Goal: Task Accomplishment & Management: Use online tool/utility

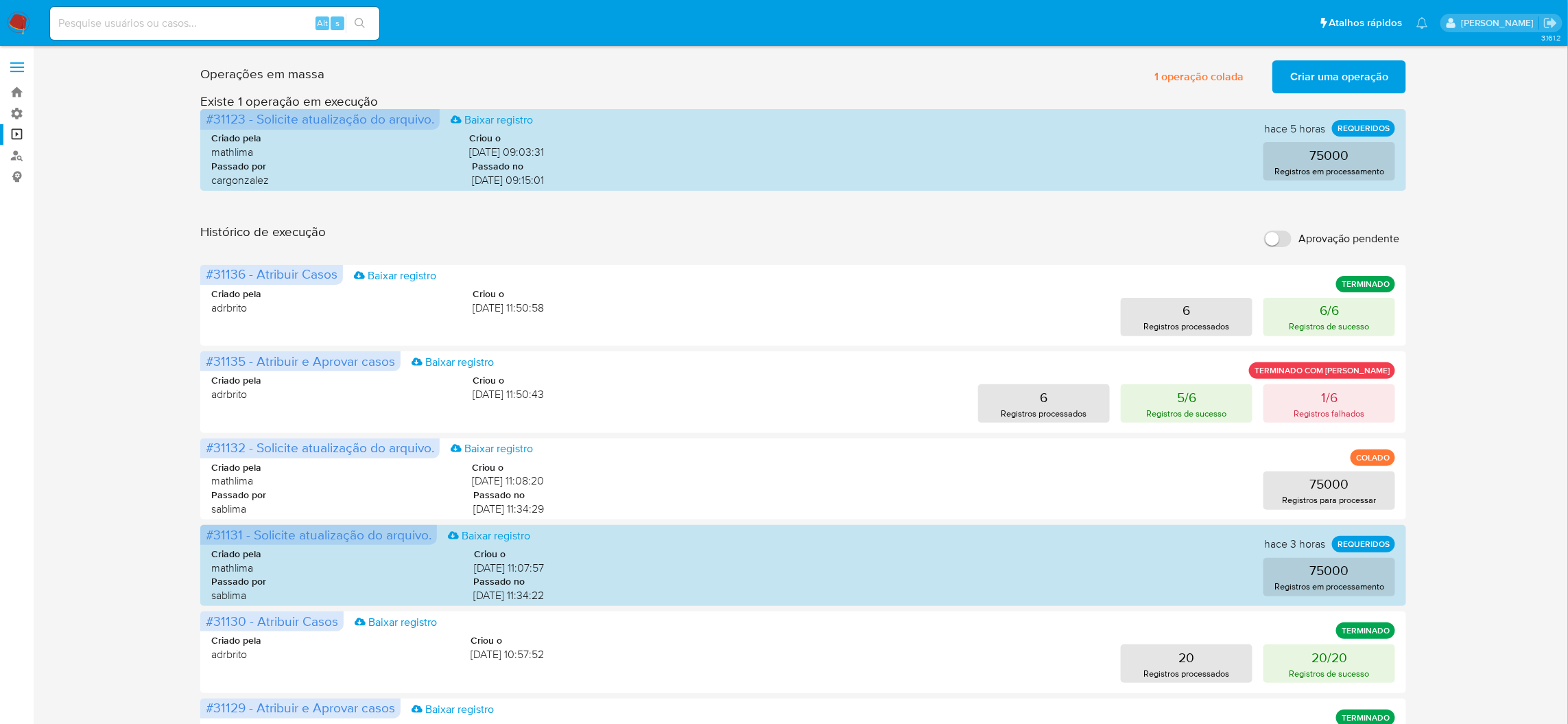
click at [1365, 75] on span "Criar uma operação" at bounding box center [1339, 77] width 98 height 30
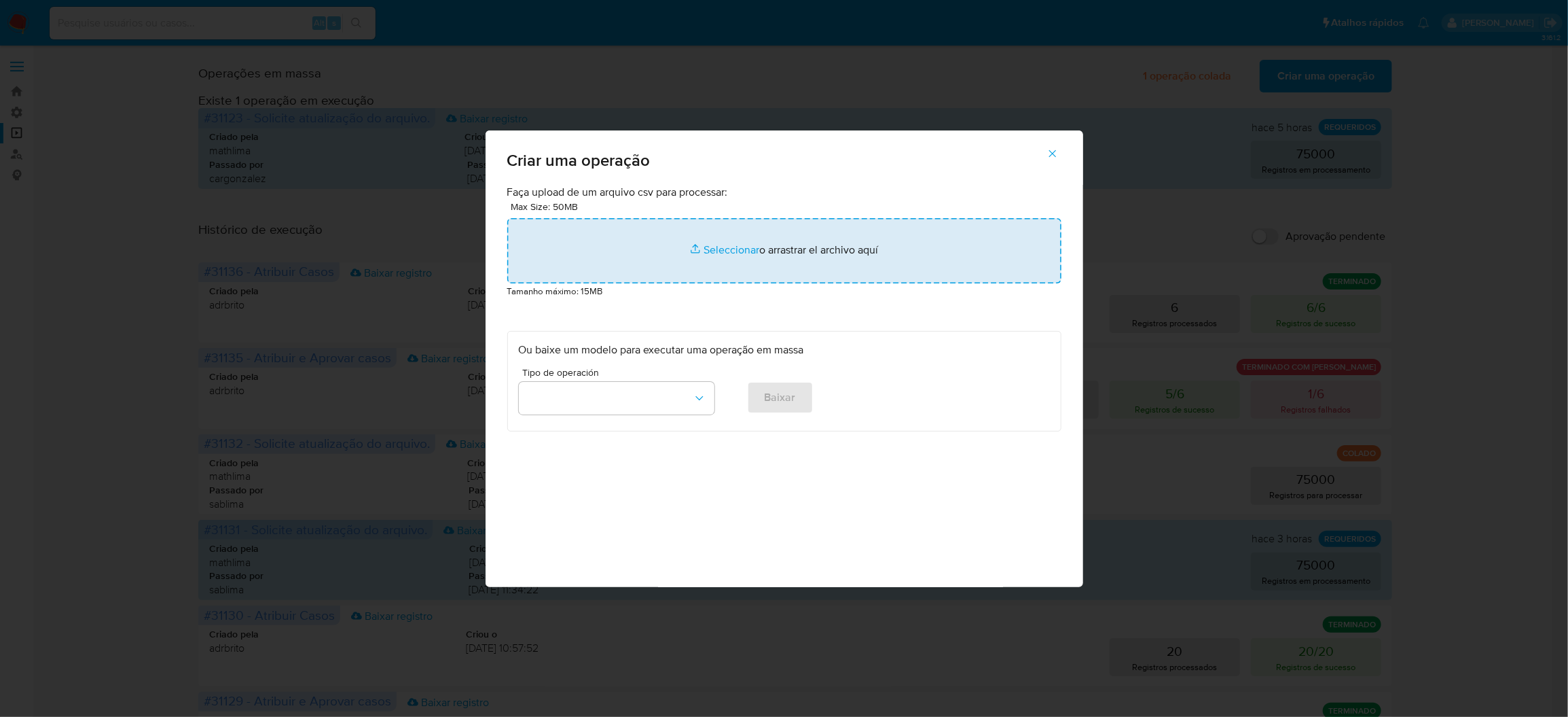
click at [840, 283] on input "file" at bounding box center [784, 251] width 554 height 65
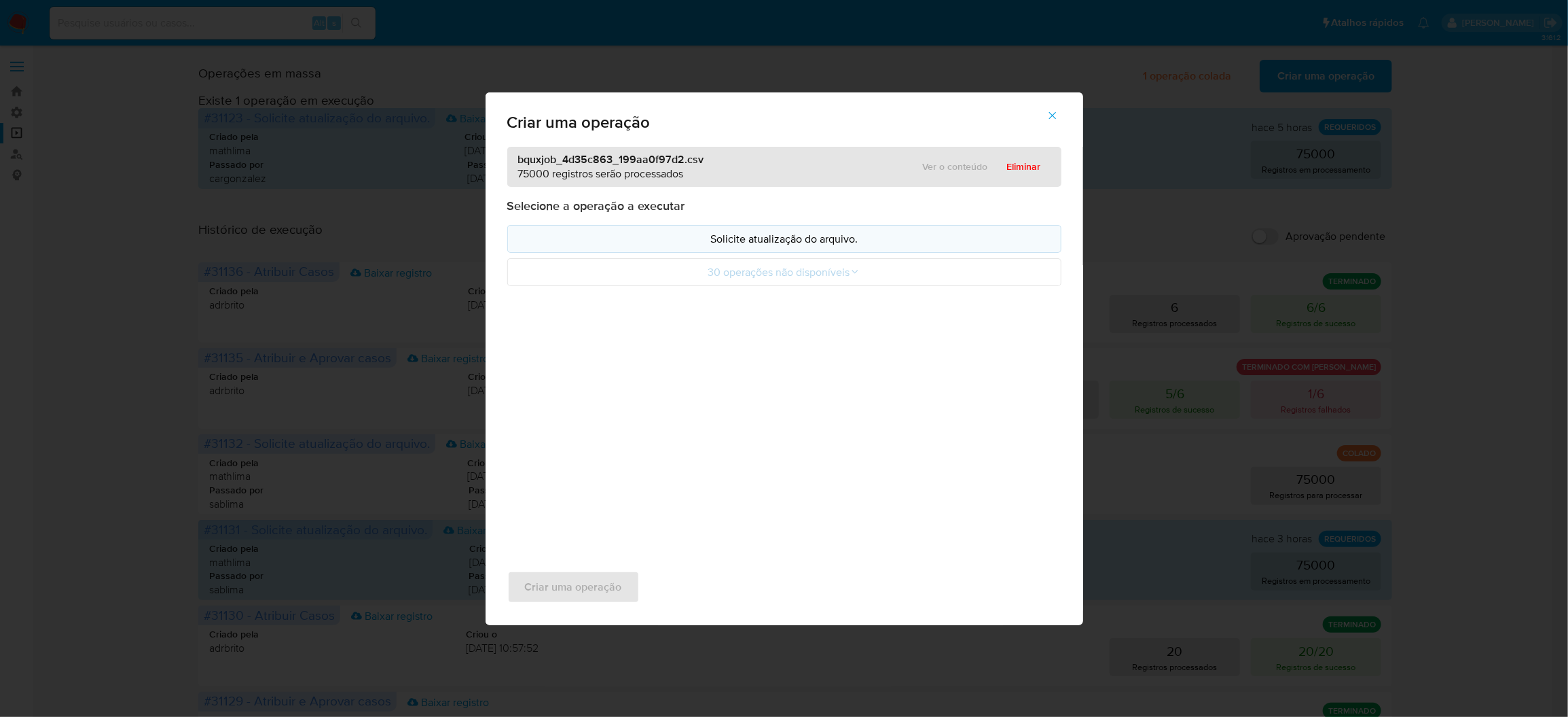
click at [825, 247] on p "Solicite atualização do arquivo." at bounding box center [784, 239] width 531 height 16
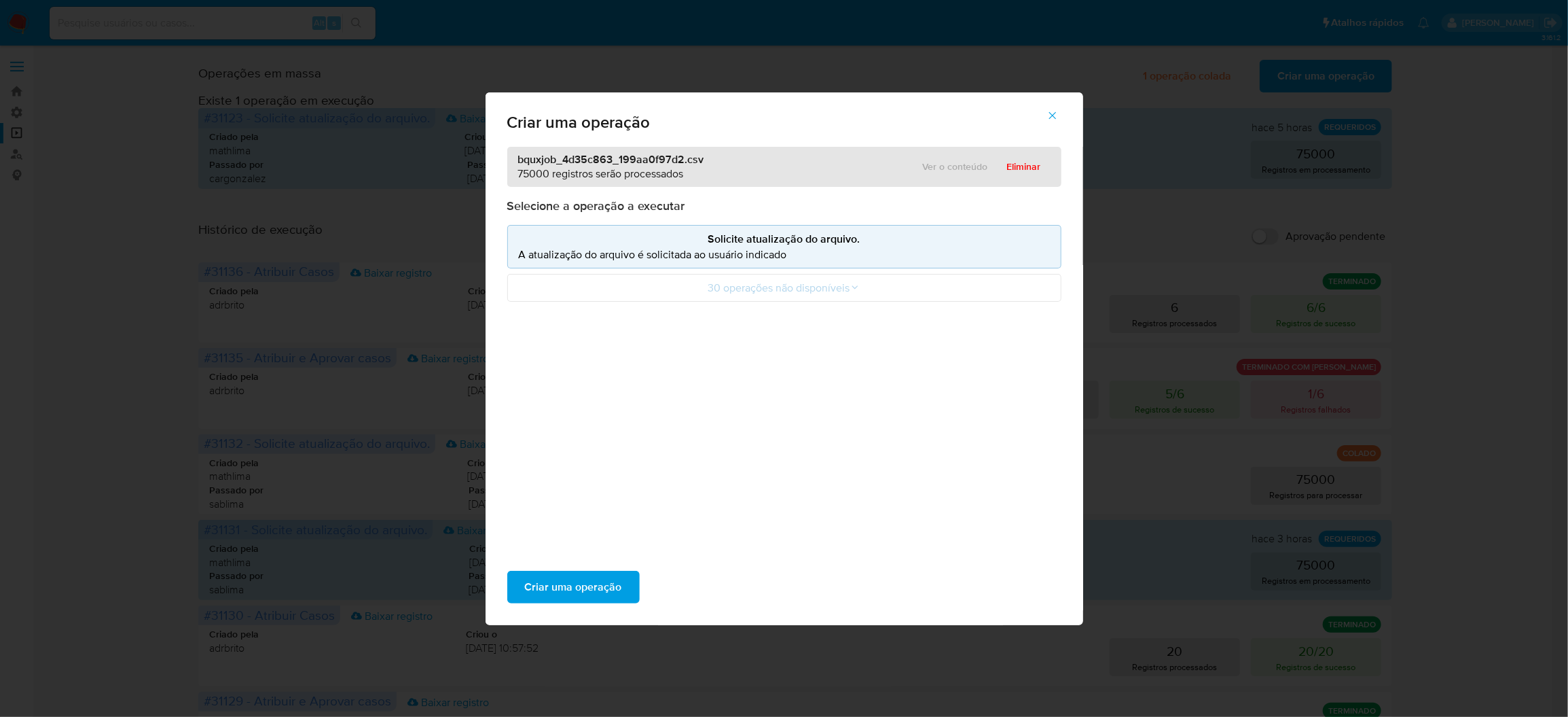
click at [825, 247] on p "Solicite atualização do arquivo." at bounding box center [784, 239] width 531 height 16
click at [622, 572] on span "Criar uma operação" at bounding box center [573, 587] width 97 height 30
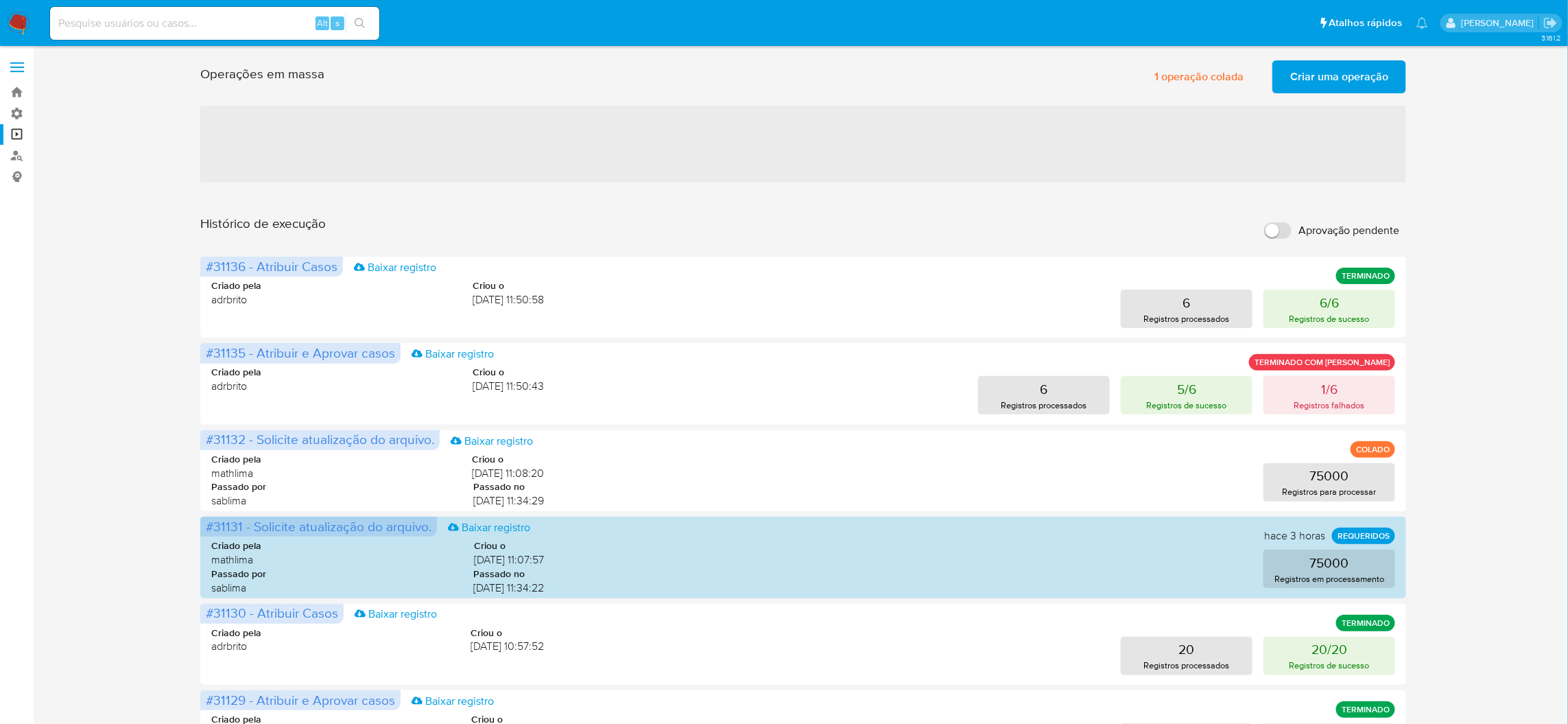
click at [1338, 75] on span "Criar uma operação" at bounding box center [1339, 77] width 98 height 30
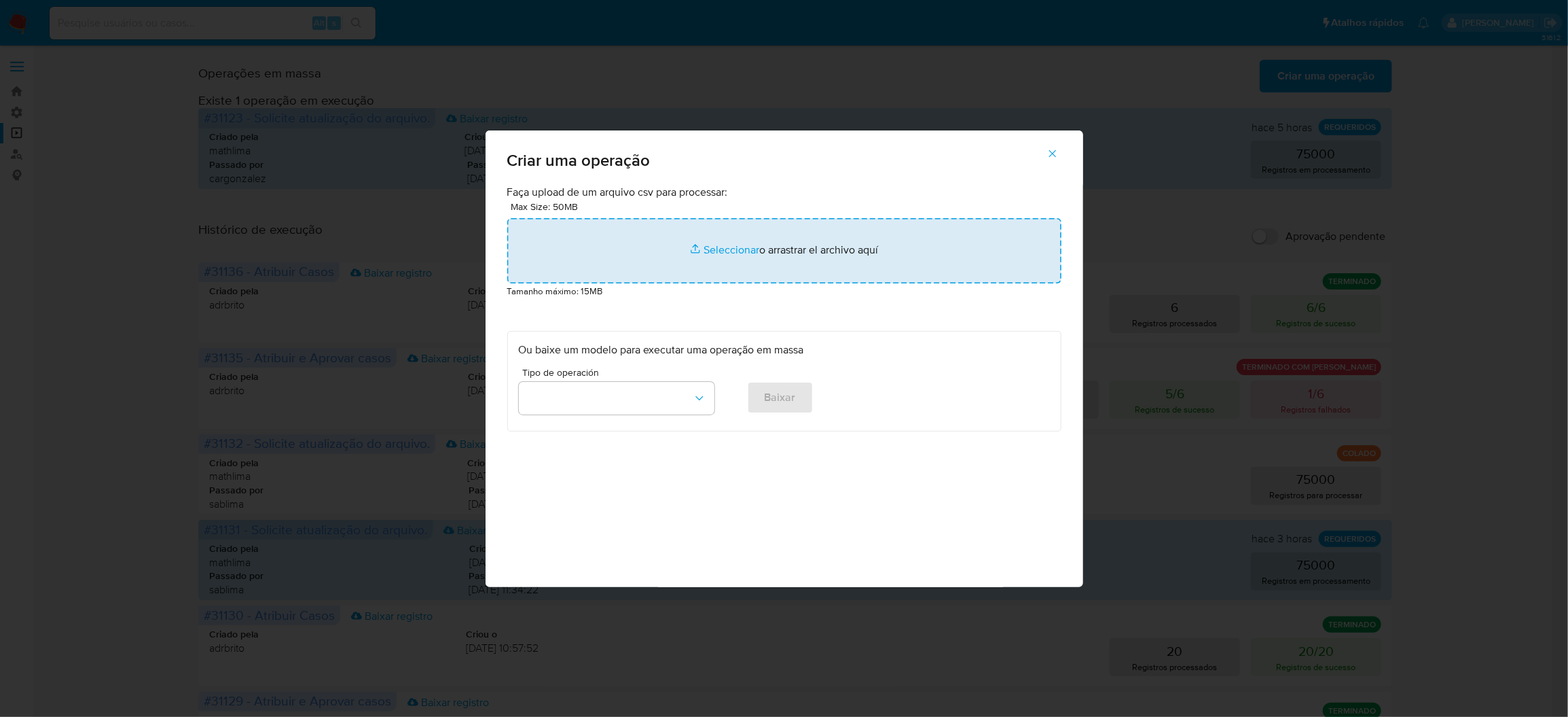
click at [836, 283] on input "file" at bounding box center [784, 251] width 554 height 65
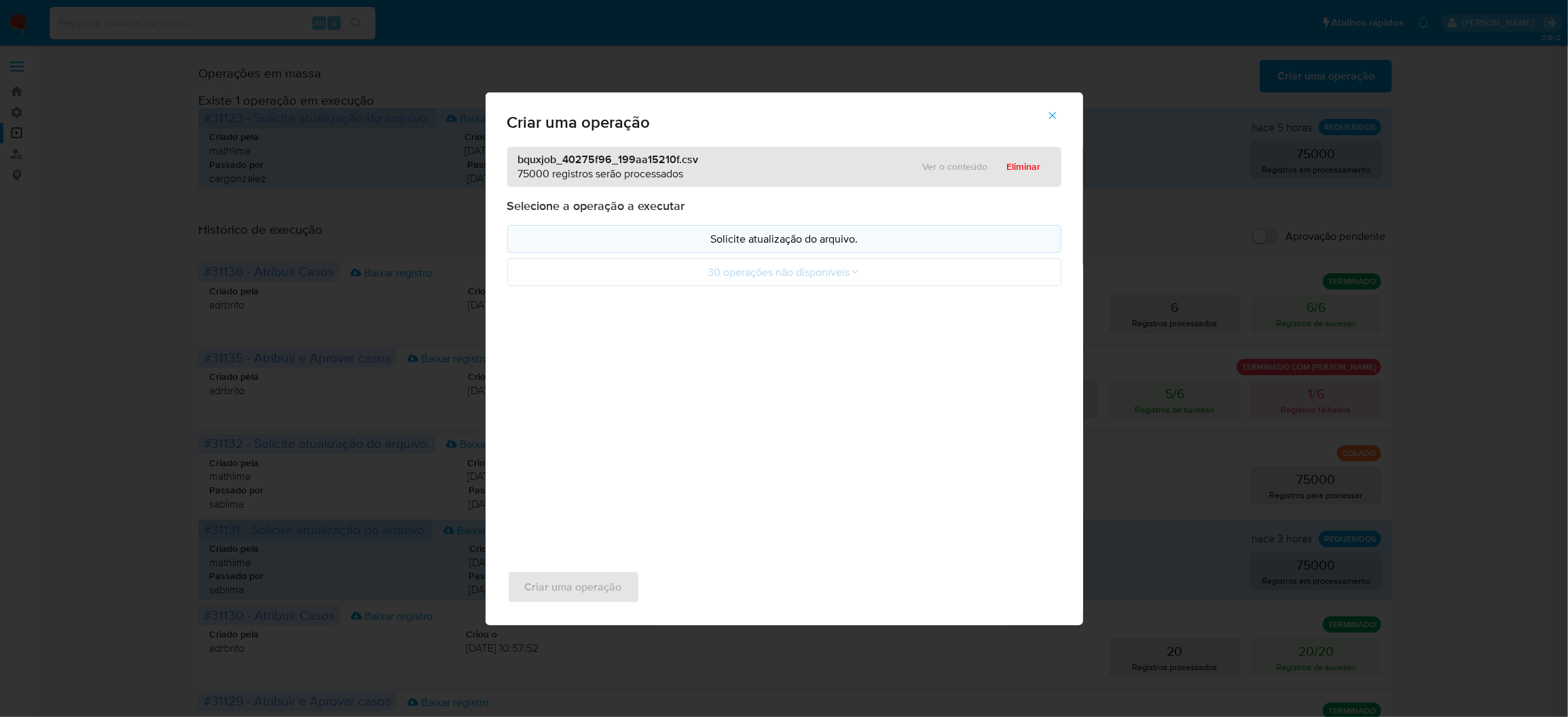
click at [767, 252] on button "Solicite atualização do arquivo." at bounding box center [784, 238] width 554 height 28
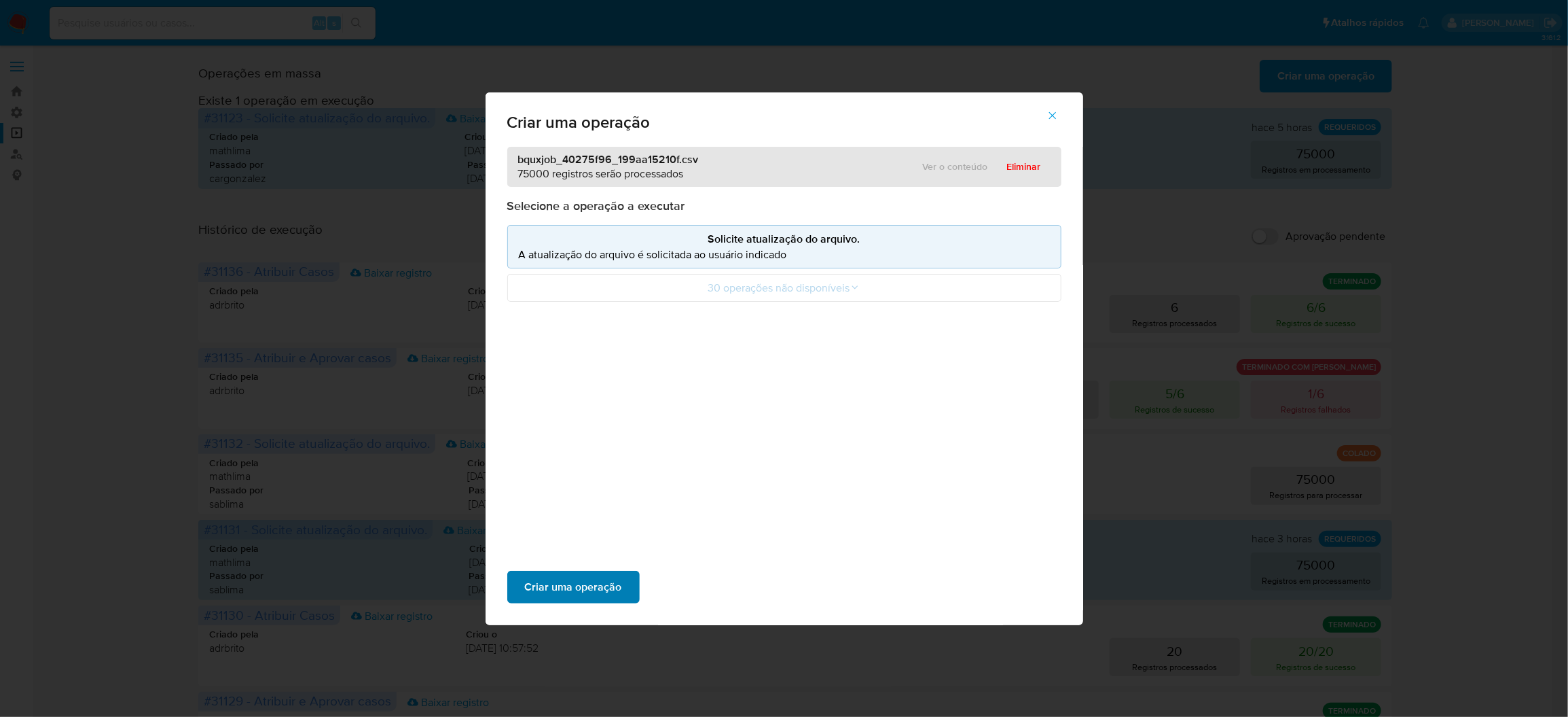
click at [622, 572] on span "Criar uma operação" at bounding box center [573, 587] width 97 height 30
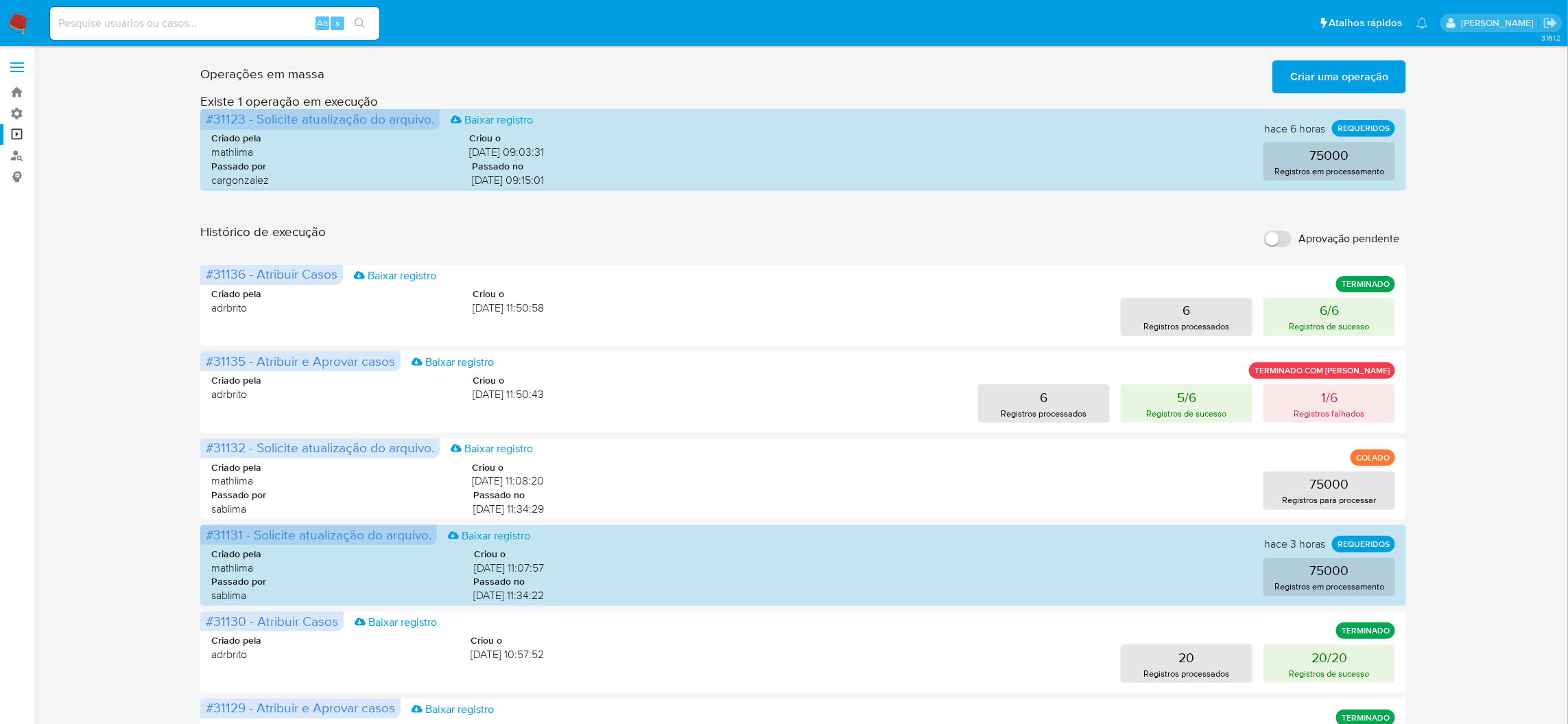
click at [1291, 224] on label "Aprovação pendente" at bounding box center [1332, 239] width 149 height 30
click at [1291, 230] on input "Aprovação pendente" at bounding box center [1278, 238] width 27 height 17
checkbox input "true"
